Goal: Transaction & Acquisition: Purchase product/service

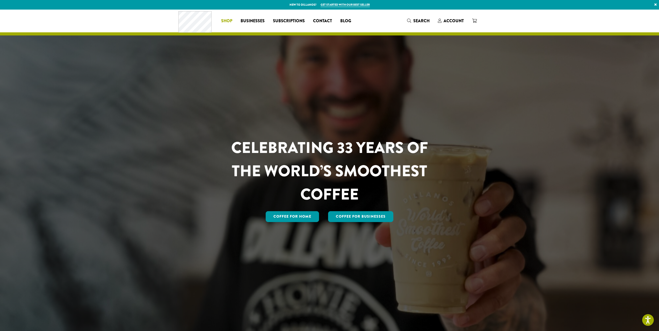
click at [231, 21] on li "Coffee All Coffees Best Sellers Blends Single Origins Dillanos Limited Organic …" at bounding box center [226, 21] width 19 height 8
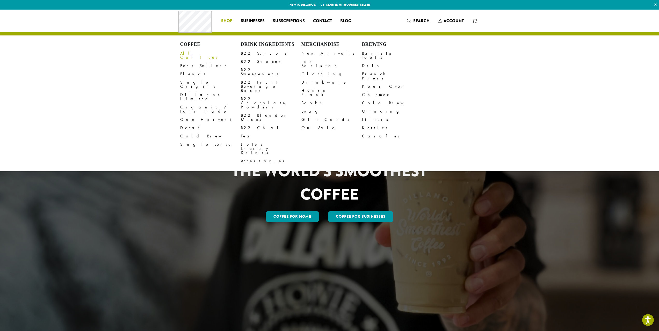
click at [190, 50] on link "All Coffees" at bounding box center [210, 55] width 61 height 12
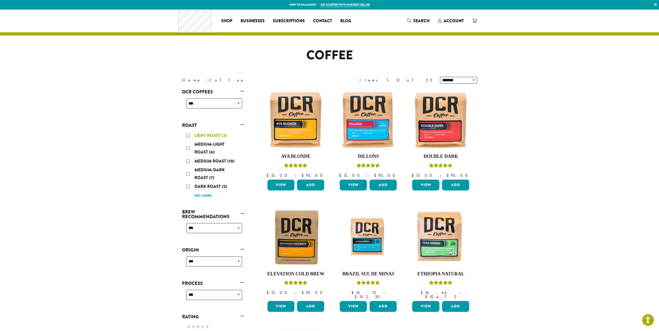
click at [187, 135] on div "Light Roast (3)" at bounding box center [214, 136] width 56 height 8
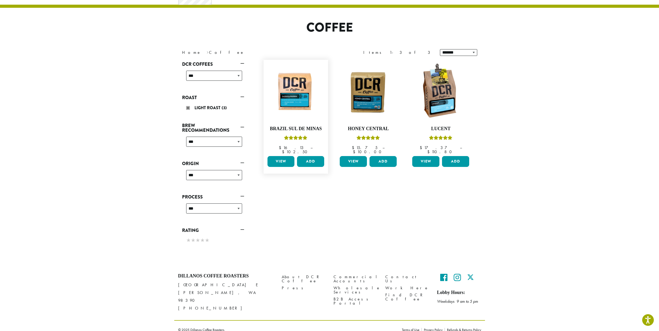
scroll to position [28, 0]
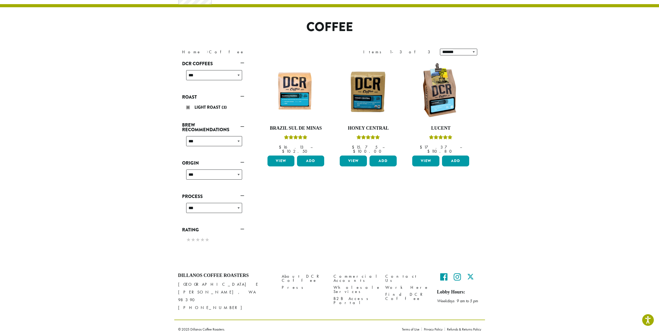
click at [236, 97] on link "Roast" at bounding box center [213, 97] width 62 height 9
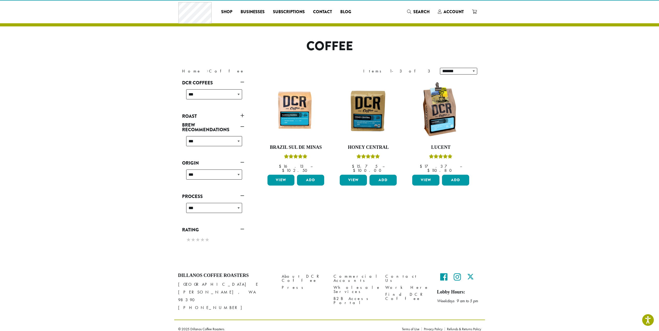
click at [240, 114] on link "Roast" at bounding box center [213, 116] width 62 height 9
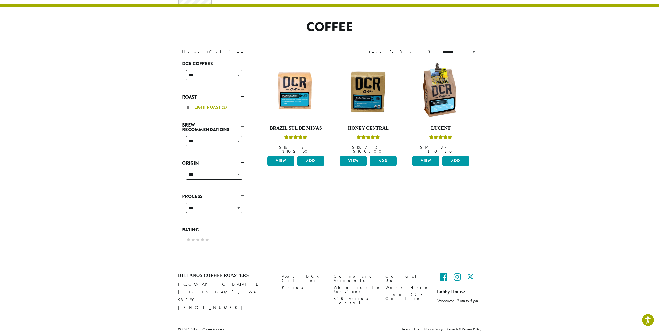
click at [199, 107] on span "Light Roast" at bounding box center [207, 107] width 27 height 6
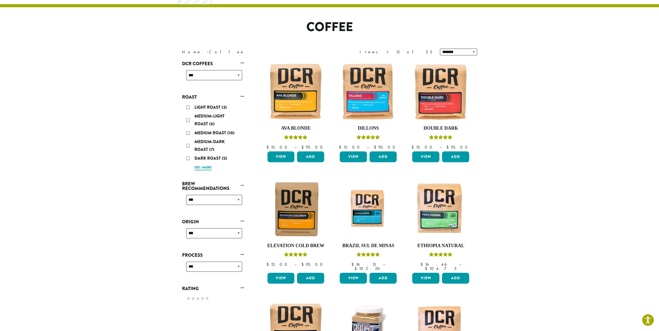
click at [204, 168] on link "See 1 more" at bounding box center [202, 167] width 17 height 5
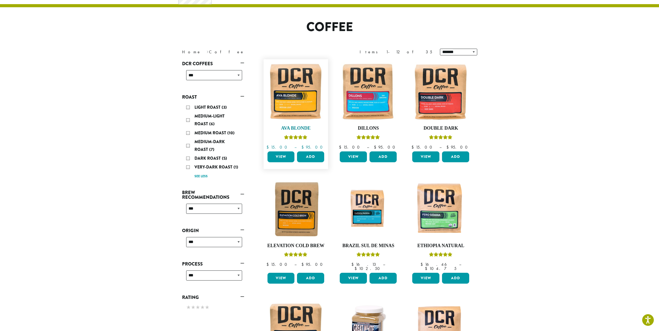
click at [301, 91] on img at bounding box center [296, 92] width 60 height 60
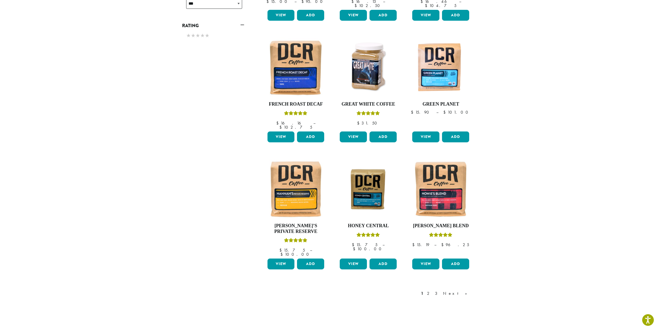
scroll to position [337, 0]
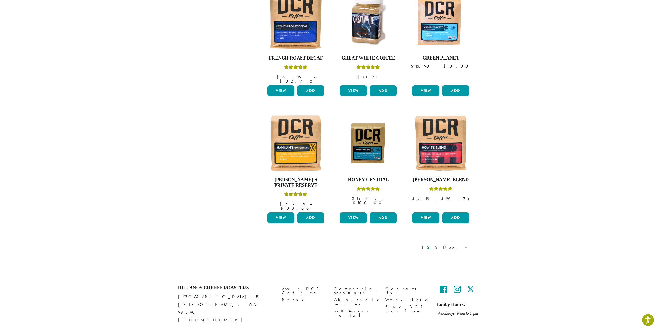
click at [432, 244] on link "2" at bounding box center [429, 247] width 6 height 6
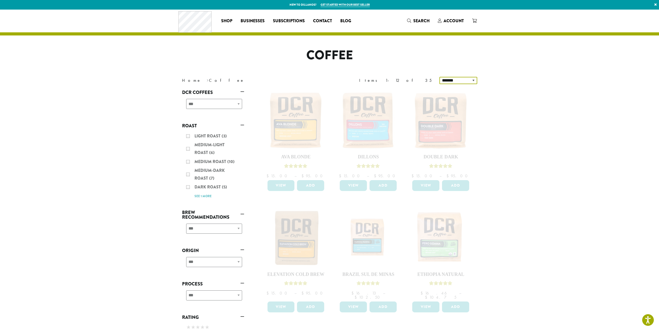
click at [464, 81] on select "**********" at bounding box center [458, 80] width 38 height 7
click at [523, 90] on section "**********" at bounding box center [329, 312] width 659 height 605
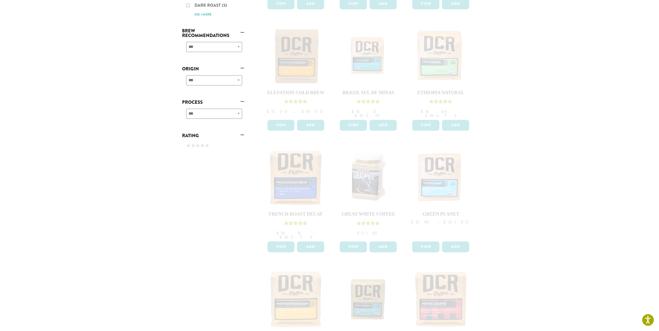
scroll to position [337, 0]
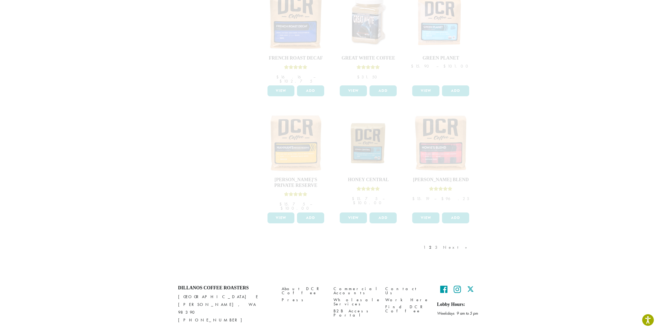
click at [454, 227] on div "**********" at bounding box center [368, 7] width 225 height 514
click at [449, 240] on div "1 2 3 Next »" at bounding box center [447, 252] width 51 height 24
click at [453, 240] on div "1 2 3 Next »" at bounding box center [447, 252] width 51 height 24
click at [457, 240] on div "1 2 3 Next »" at bounding box center [447, 252] width 51 height 24
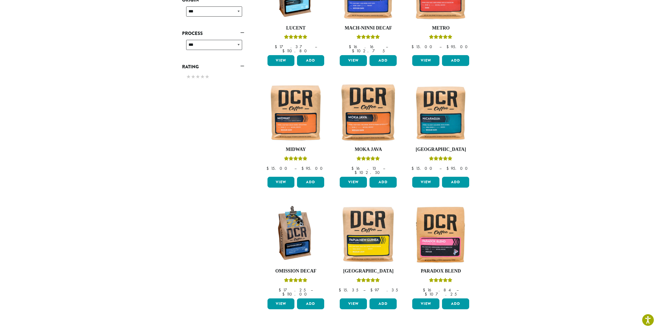
scroll to position [254, 0]
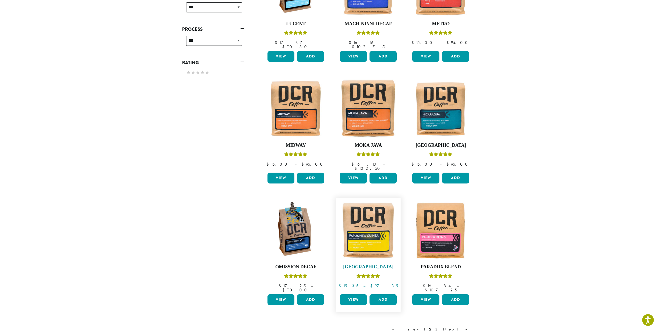
click at [360, 233] on img at bounding box center [368, 231] width 60 height 60
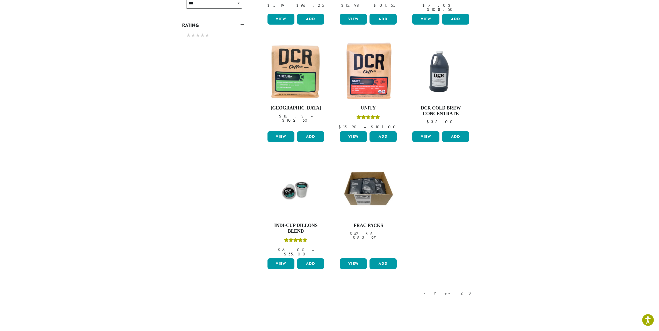
scroll to position [310, 0]
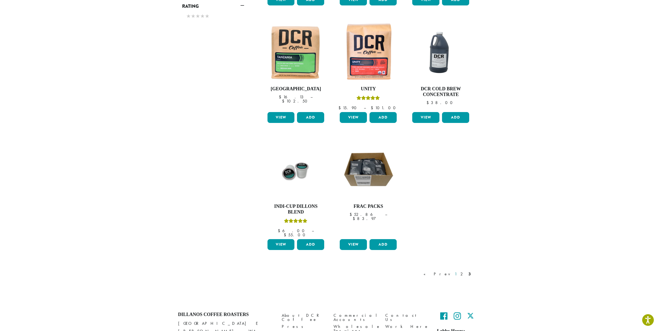
click at [457, 271] on link "1" at bounding box center [455, 274] width 4 height 6
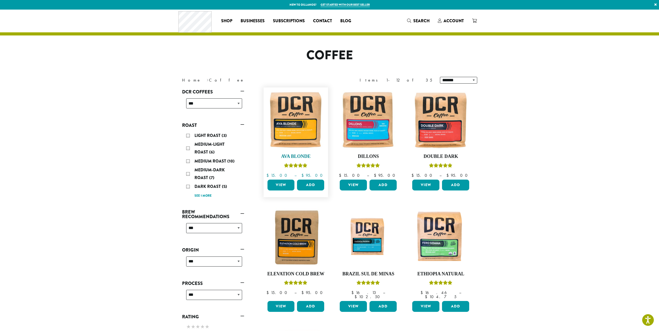
click at [296, 120] on img at bounding box center [296, 120] width 60 height 60
